Goal: Transaction & Acquisition: Purchase product/service

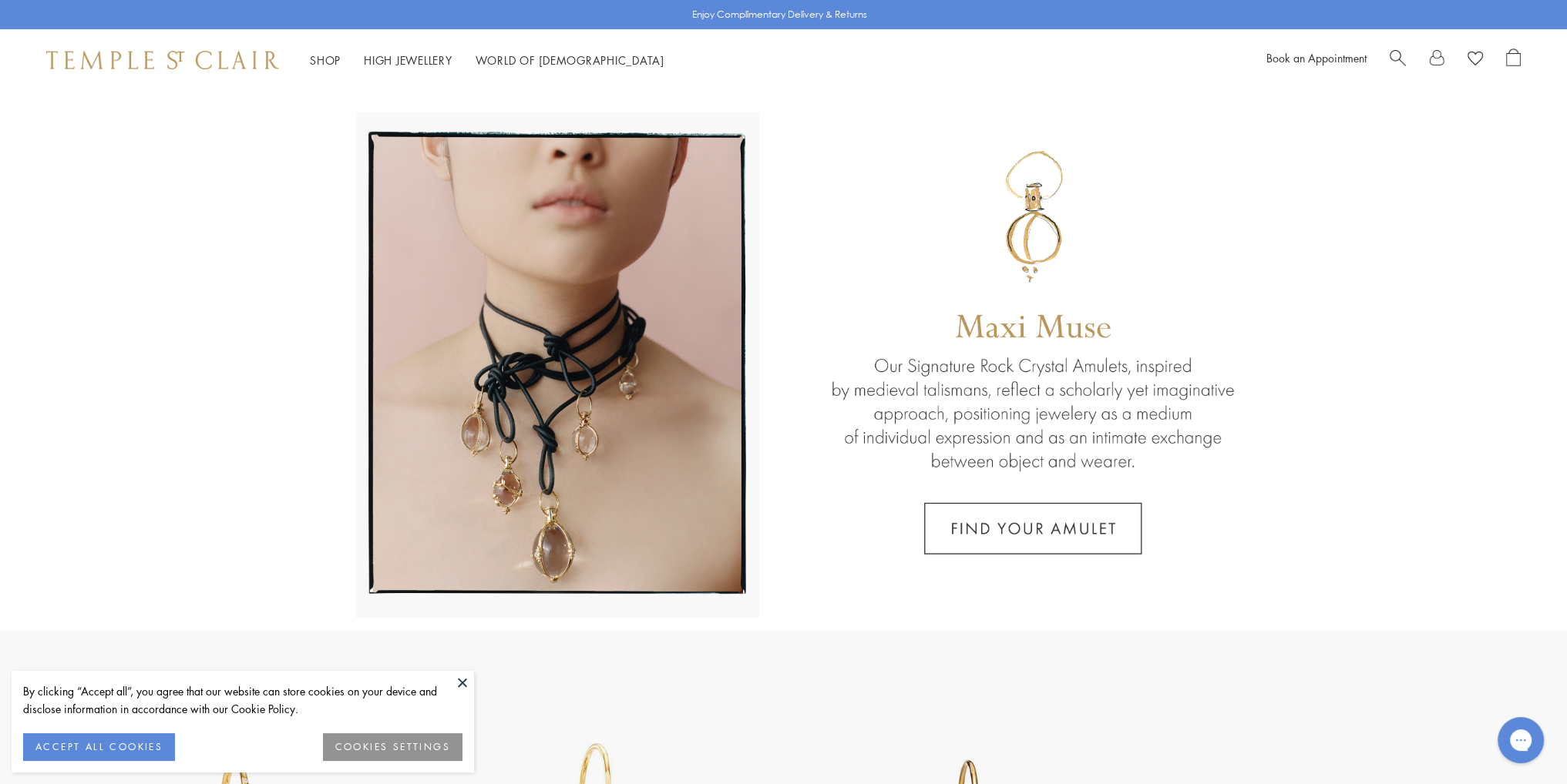
click at [65, 749] on button "ACCEPT ALL COOKIES" at bounding box center [99, 747] width 152 height 27
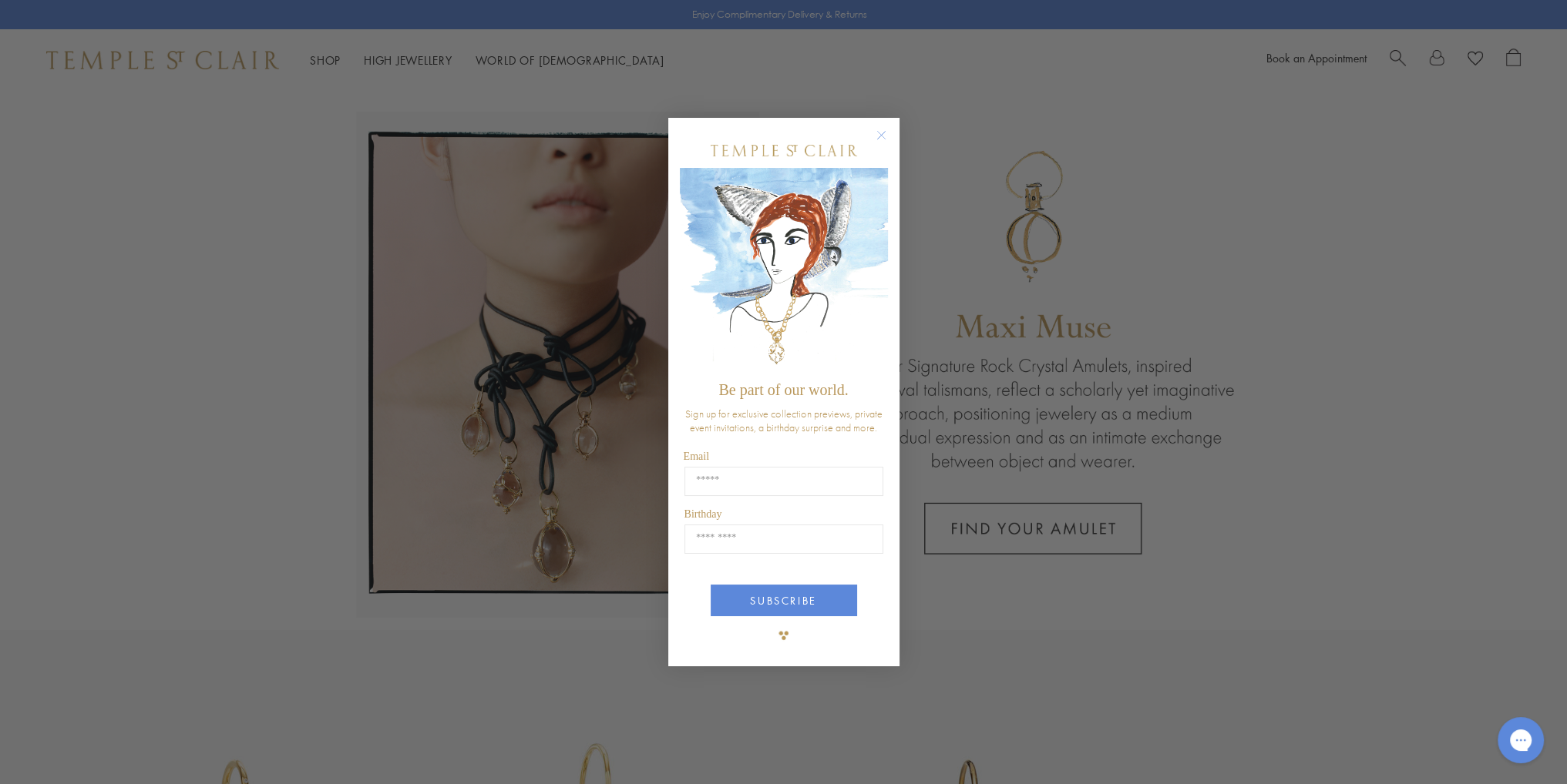
scroll to position [114, 0]
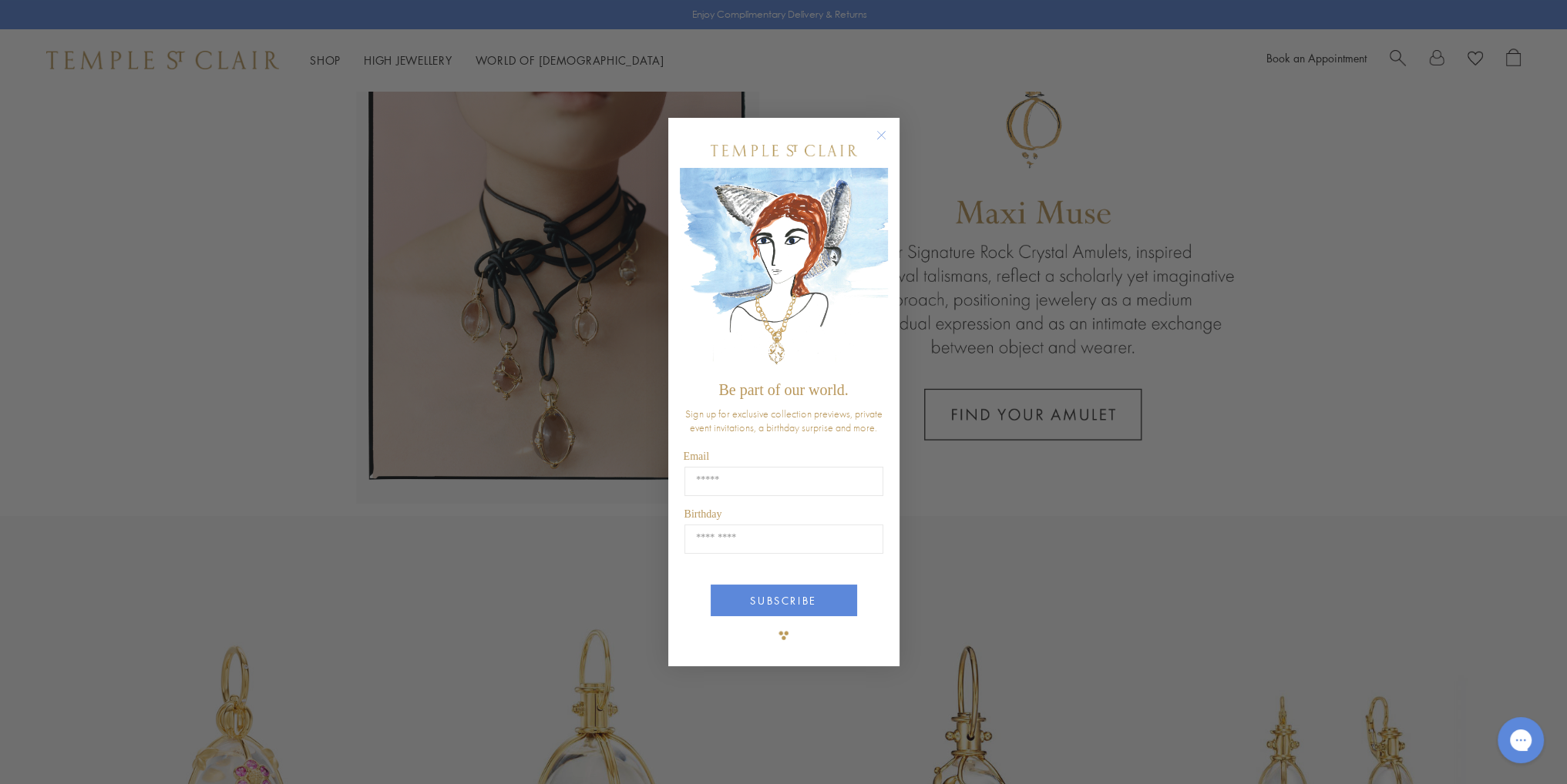
click at [881, 134] on circle "Close dialog" at bounding box center [881, 135] width 18 height 18
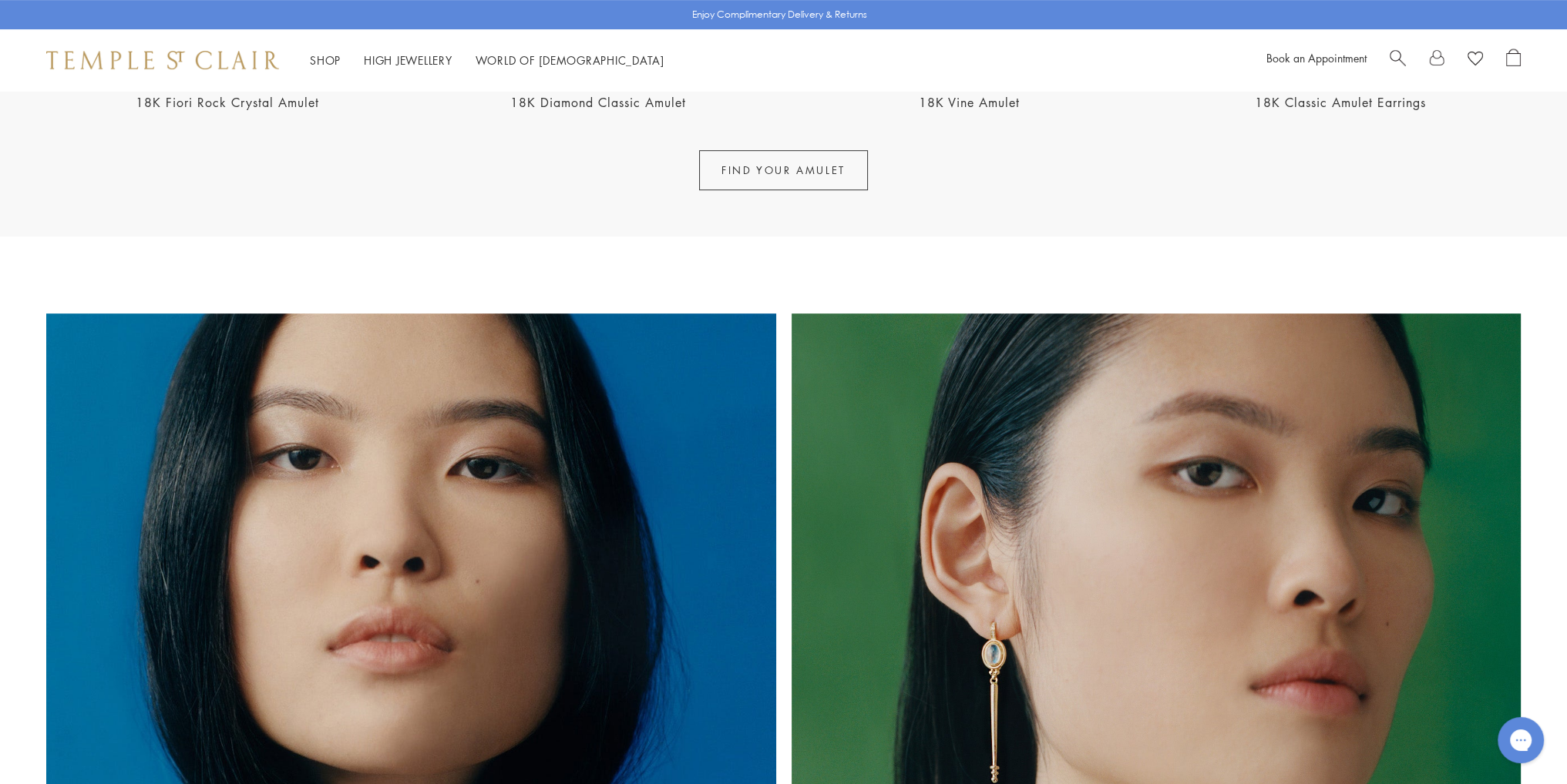
scroll to position [941, 0]
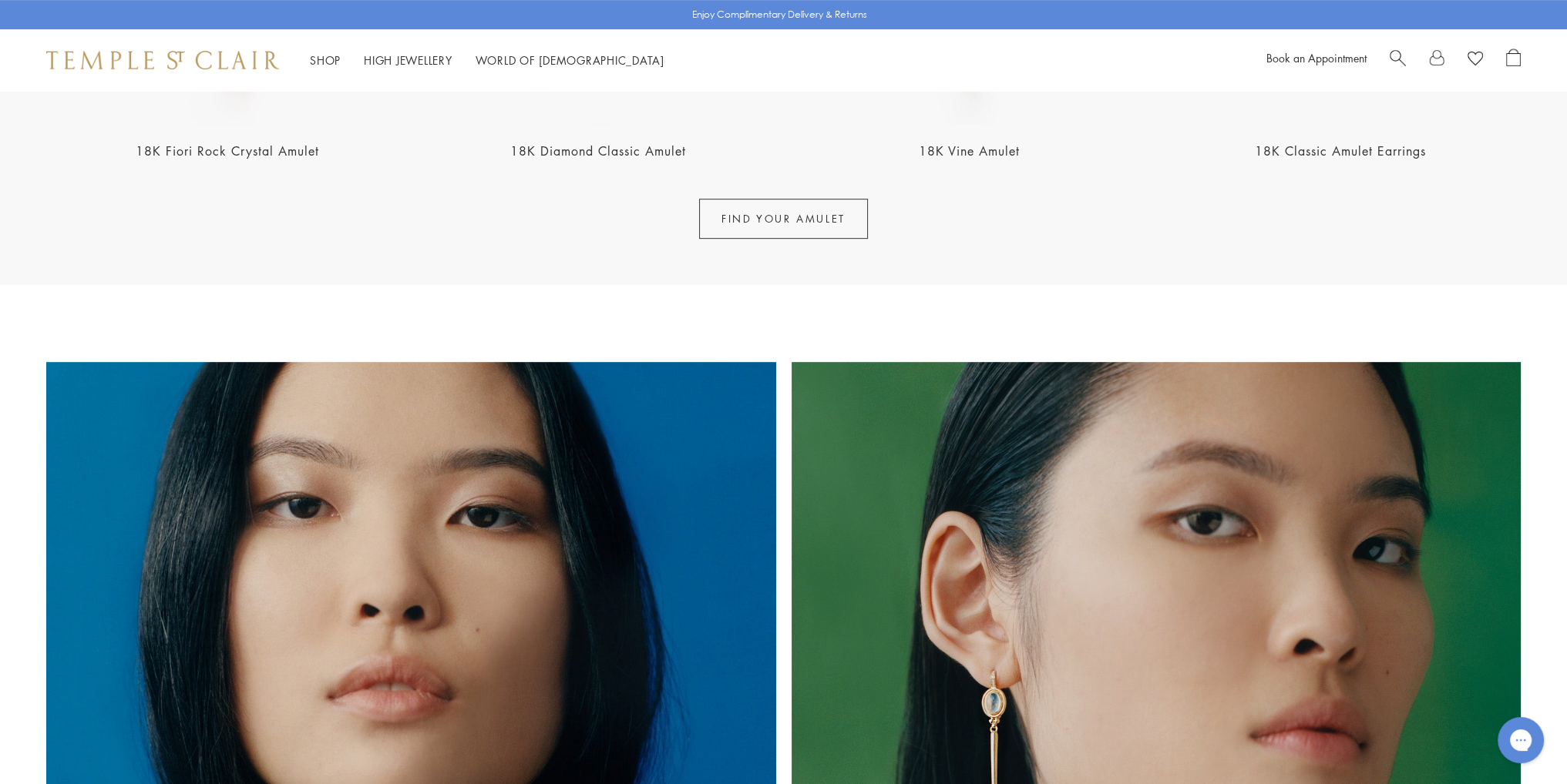
click at [1394, 56] on span "Search" at bounding box center [1399, 57] width 17 height 17
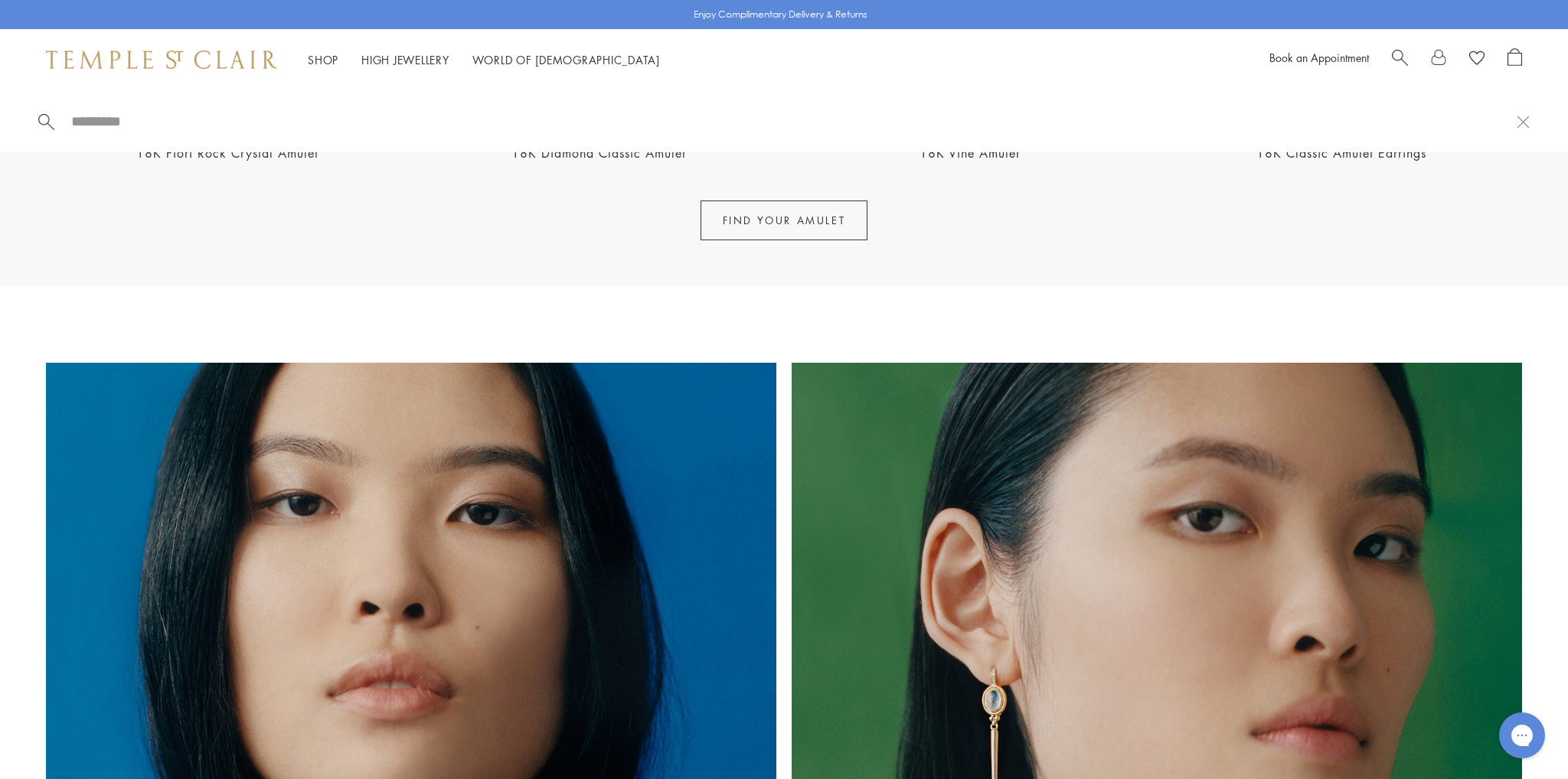
click at [1397, 49] on span "Search" at bounding box center [1400, 57] width 16 height 16
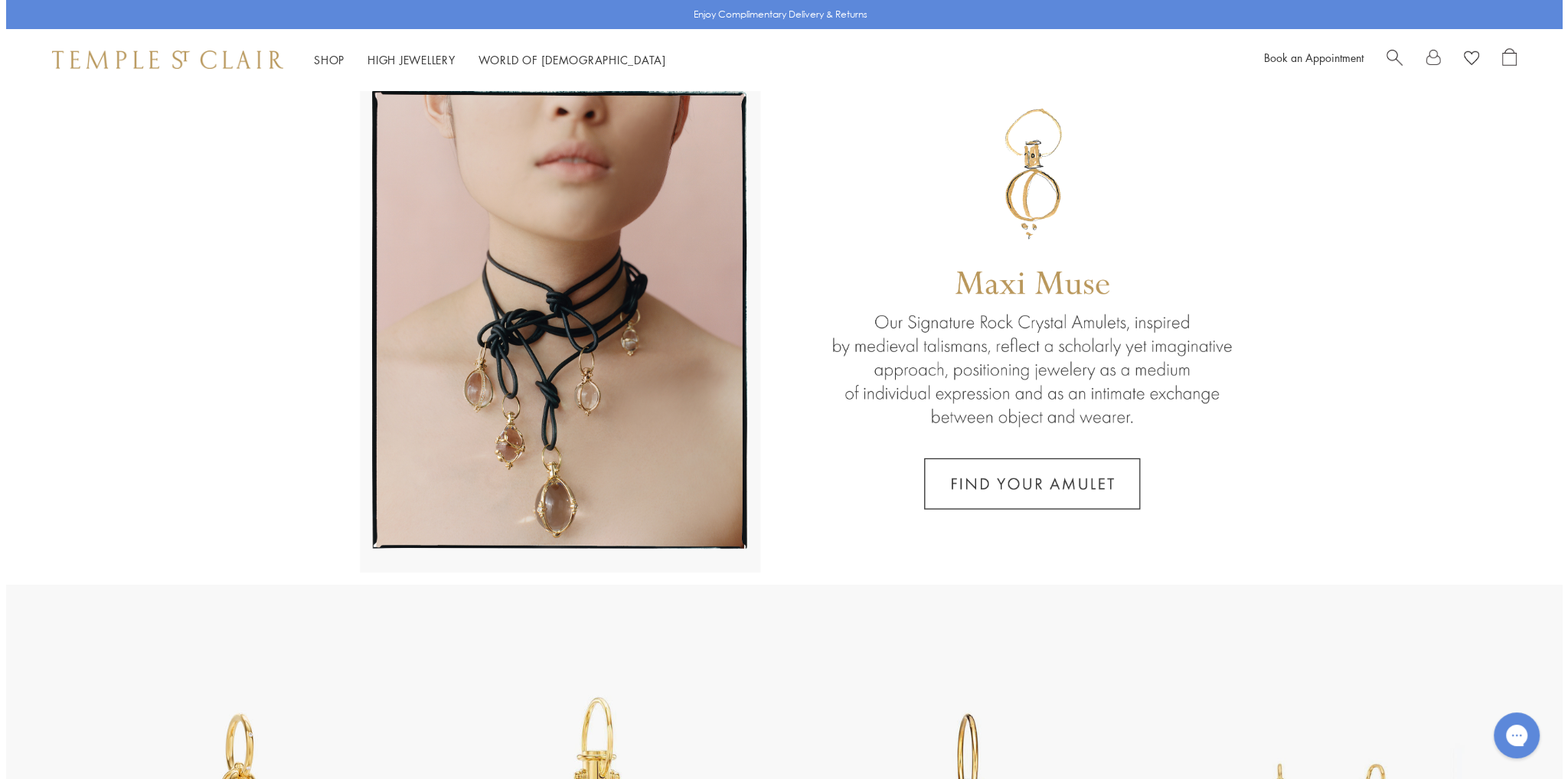
scroll to position [0, 0]
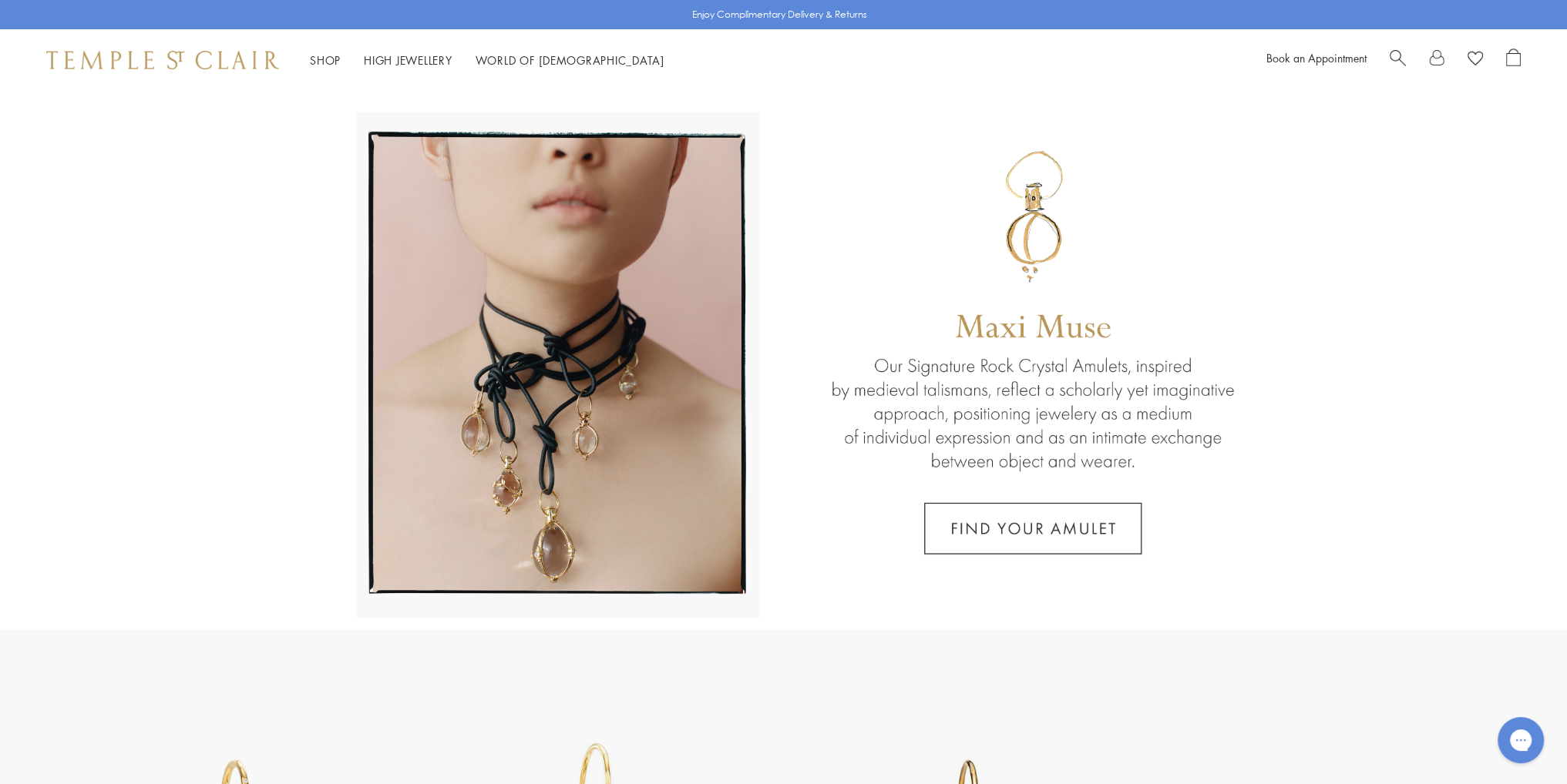
click at [1394, 52] on span "Search" at bounding box center [1399, 57] width 17 height 17
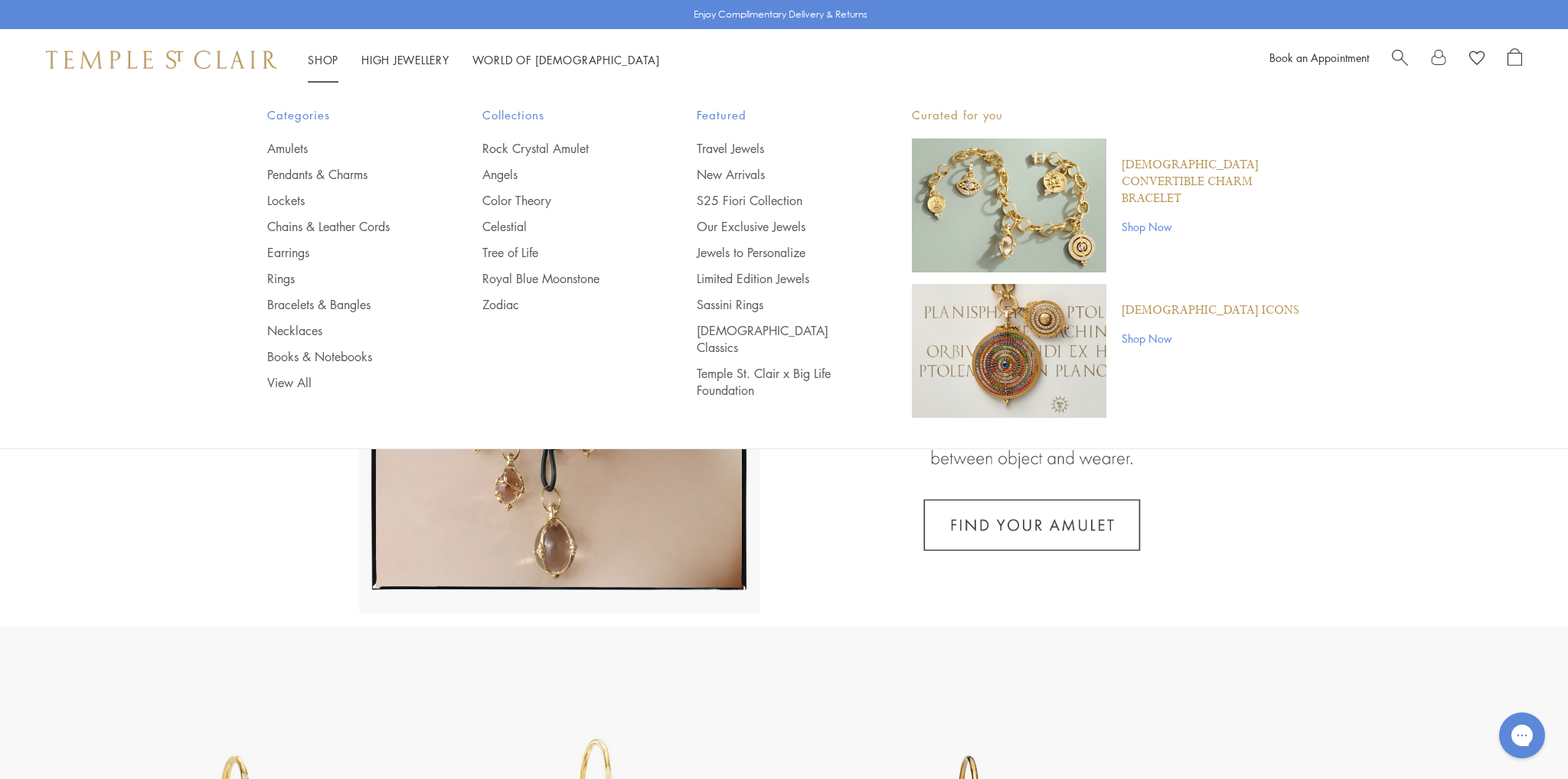
click at [70, 122] on div "Categories Amulets Pendants & Charms Lockets Chains & Leather Cords Earrings Ri…" at bounding box center [784, 270] width 1568 height 359
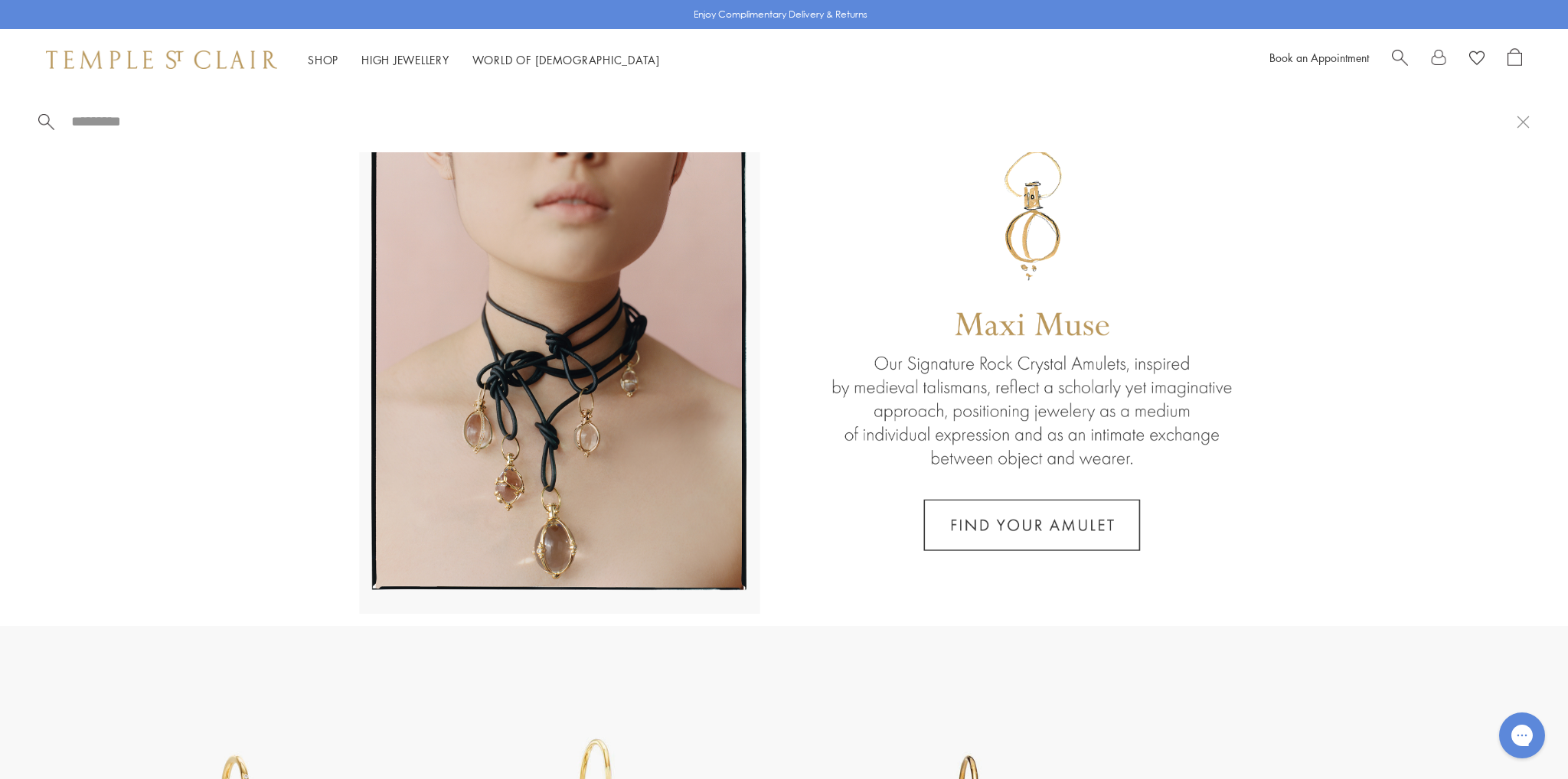
click at [295, 328] on link "Necklaces" at bounding box center [344, 331] width 154 height 16
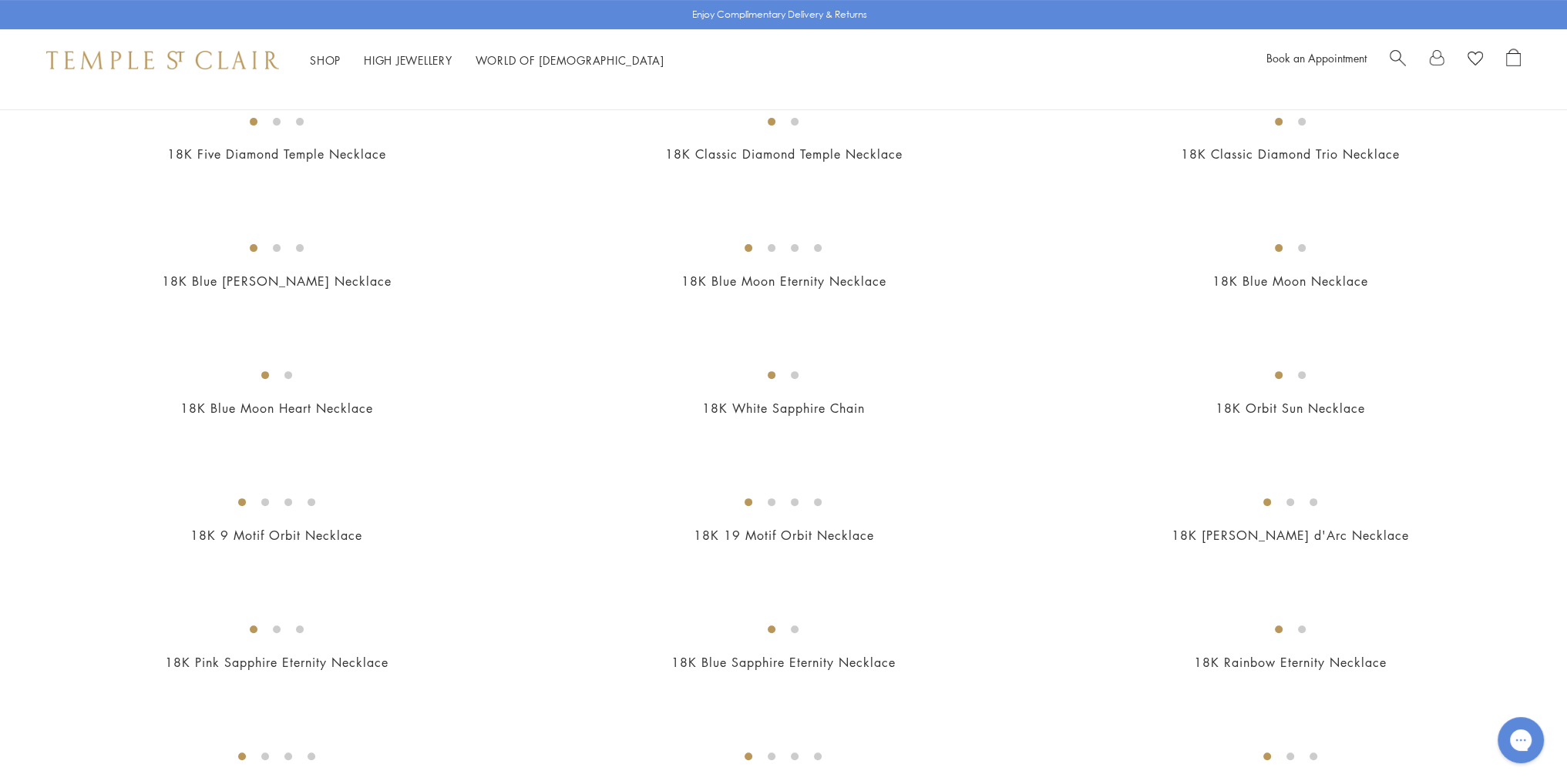
scroll to position [514, 0]
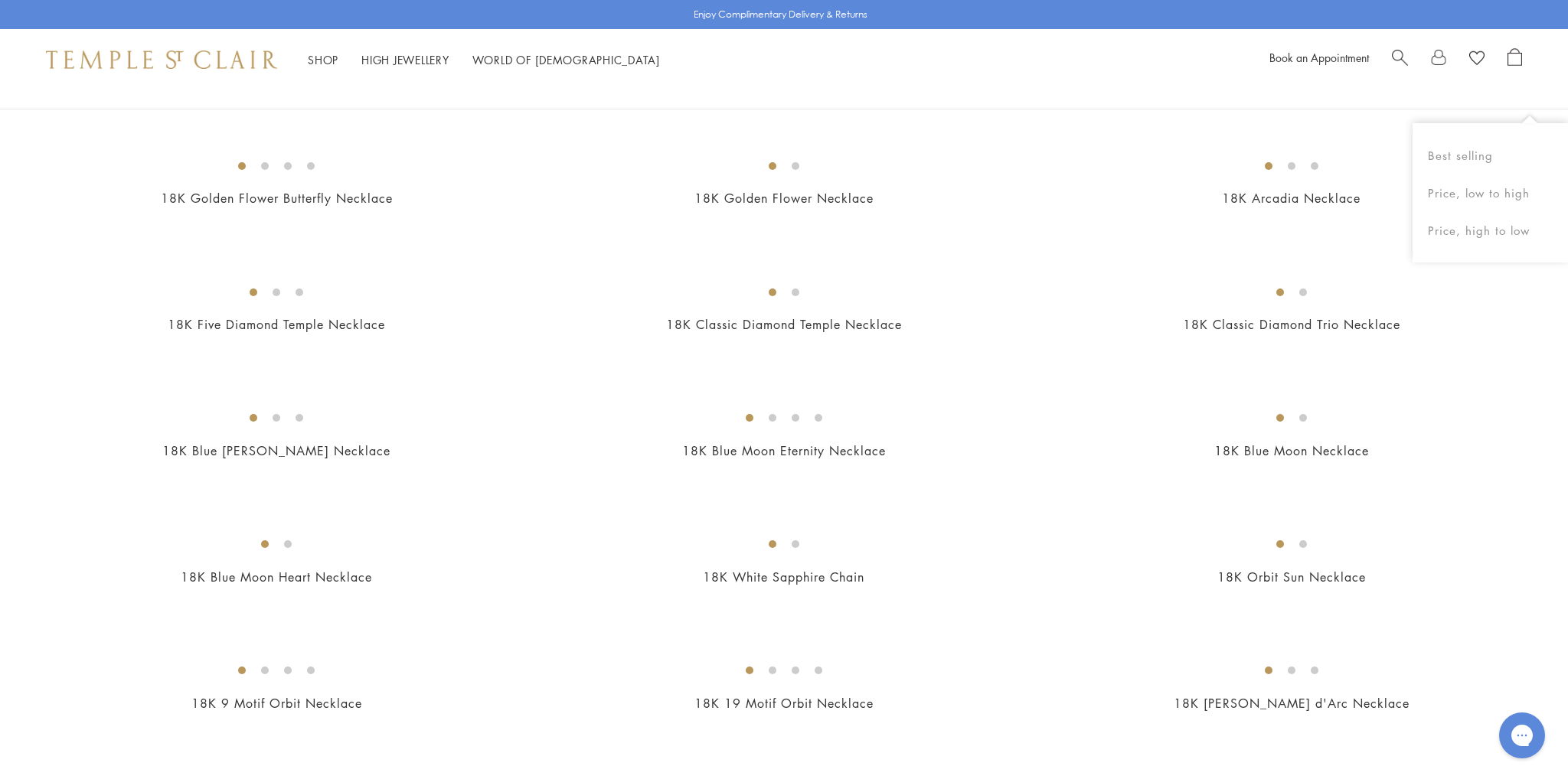
click at [0, 0] on img at bounding box center [0, 0] width 0 height 0
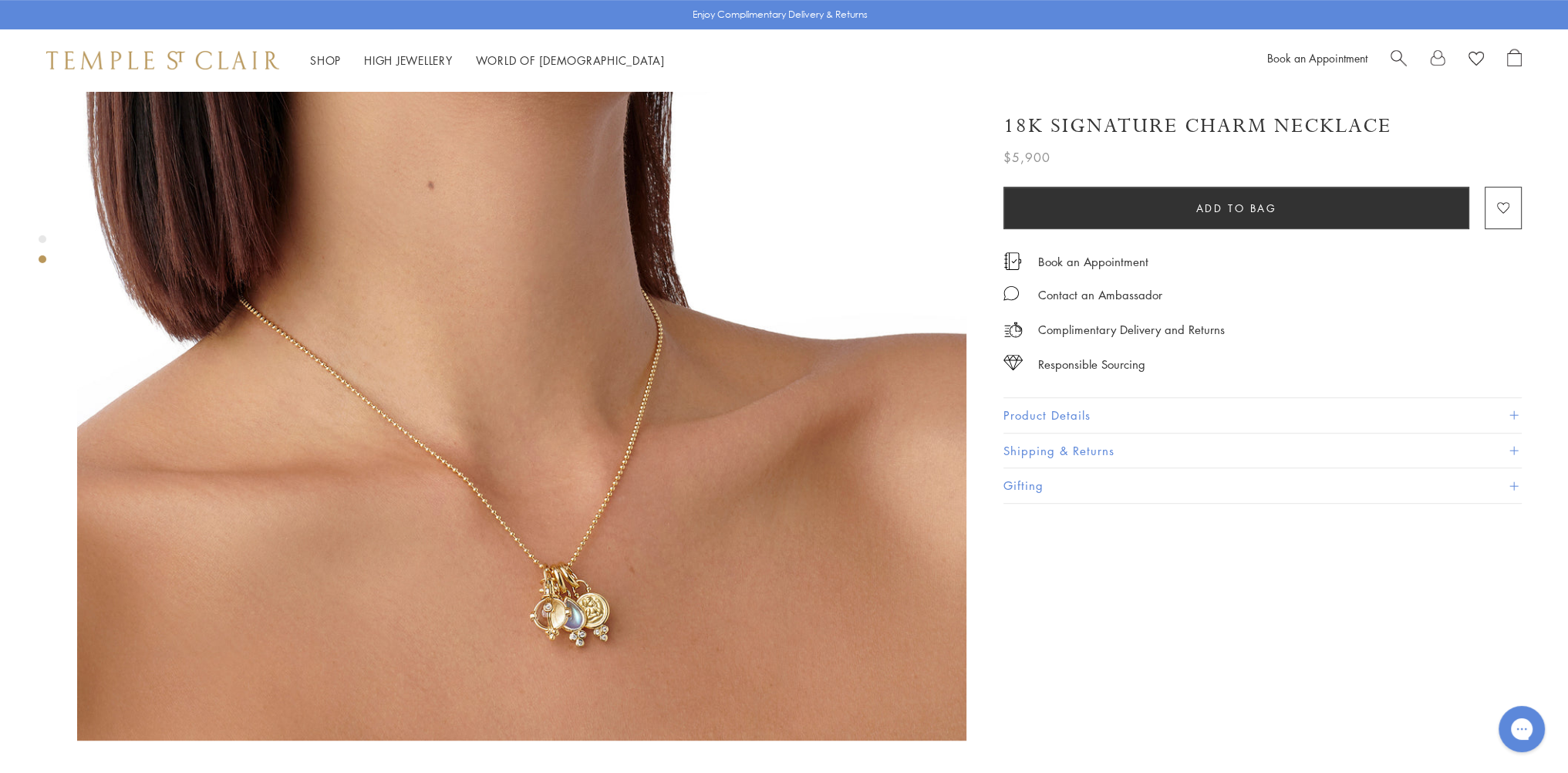
scroll to position [1187, 0]
